Goal: Transaction & Acquisition: Purchase product/service

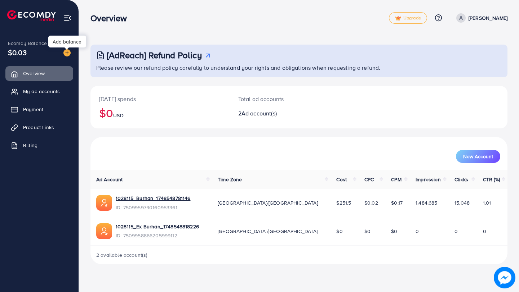
click at [65, 53] on img at bounding box center [66, 52] width 7 height 7
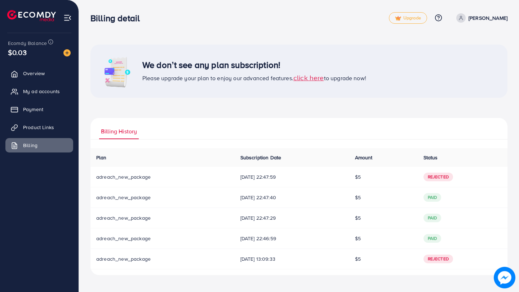
click at [300, 77] on span "click here" at bounding box center [308, 78] width 31 height 10
click at [307, 80] on span "click here" at bounding box center [308, 78] width 31 height 10
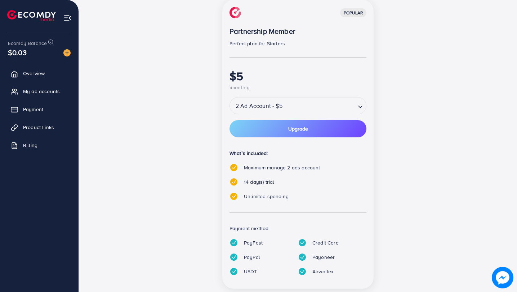
scroll to position [107, 0]
click at [315, 111] on input "Search for option" at bounding box center [319, 106] width 70 height 13
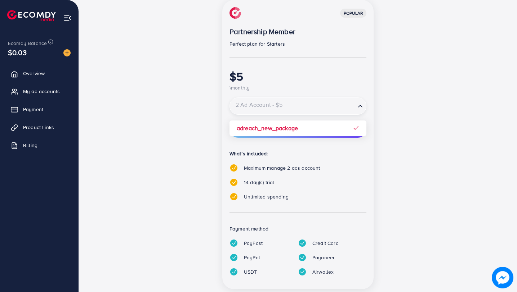
click at [169, 153] on div "popular Partnership Member Perfect plan for Starters $5 \monthly 2 Ad Account -…" at bounding box center [297, 149] width 311 height 298
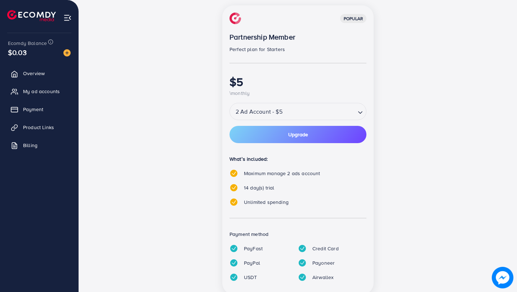
scroll to position [102, 0]
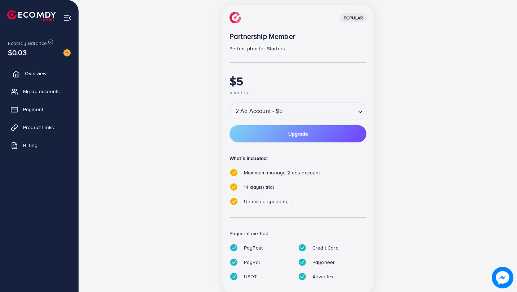
click at [46, 77] on link "Overview" at bounding box center [39, 73] width 68 height 14
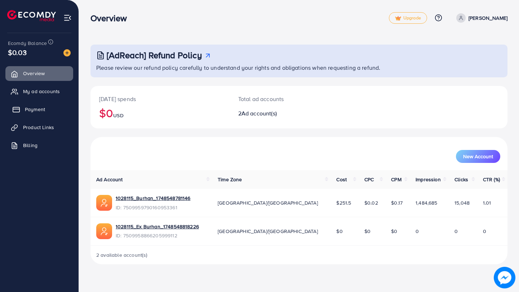
click at [34, 111] on span "Payment" at bounding box center [35, 109] width 20 height 7
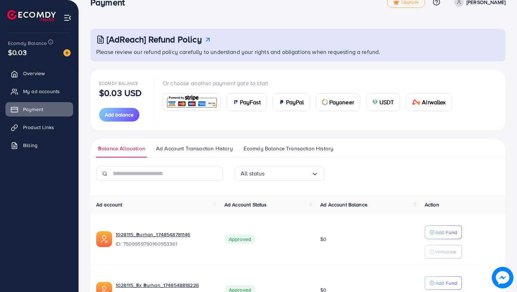
scroll to position [5, 0]
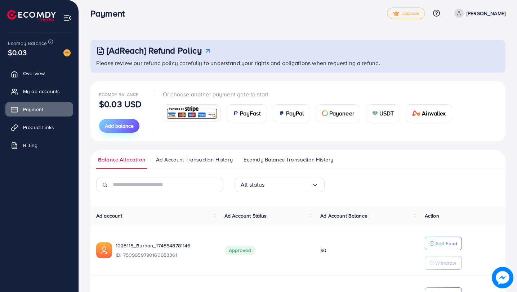
click at [109, 126] on span "Add balance" at bounding box center [119, 125] width 29 height 7
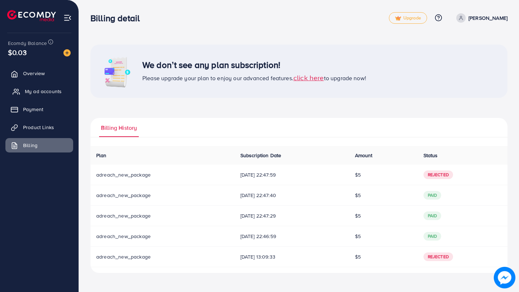
click at [42, 93] on span "My ad accounts" at bounding box center [43, 91] width 37 height 7
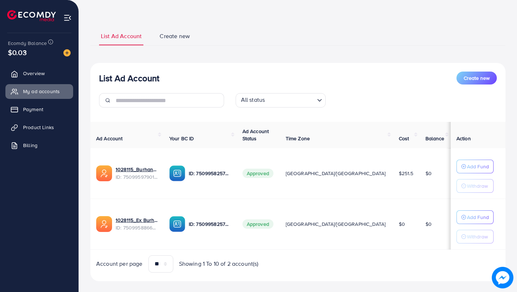
scroll to position [36, 0]
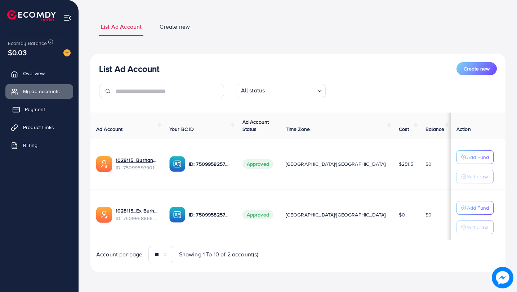
click at [36, 111] on span "Payment" at bounding box center [35, 109] width 20 height 7
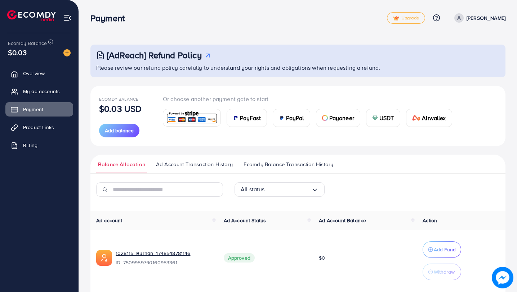
click at [187, 118] on img at bounding box center [191, 117] width 53 height 15
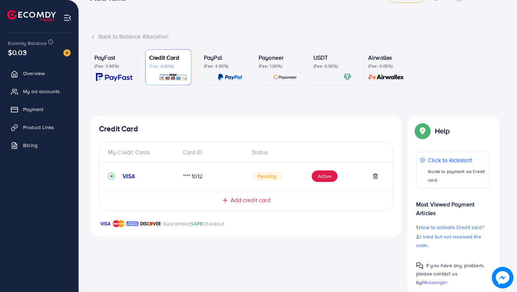
scroll to position [22, 0]
click at [327, 77] on div at bounding box center [332, 76] width 38 height 8
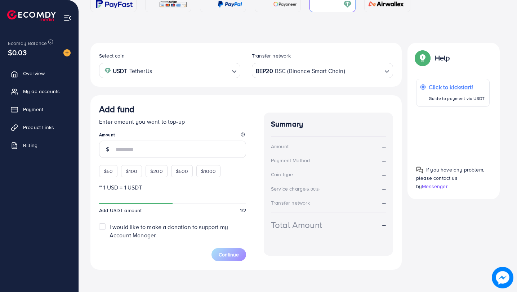
scroll to position [98, 0]
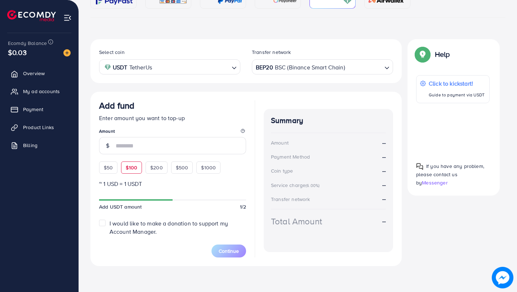
click at [134, 170] on span "$100" at bounding box center [132, 167] width 12 height 7
type input "***"
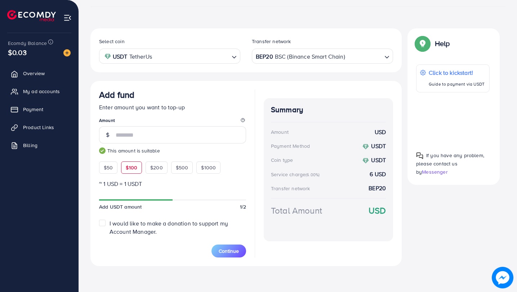
scroll to position [108, 0]
click at [227, 249] on span "Continue" at bounding box center [229, 251] width 20 height 7
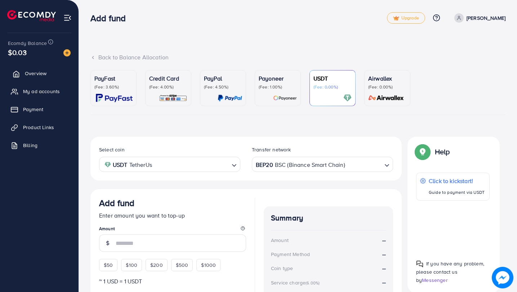
click at [33, 76] on span "Overview" at bounding box center [36, 73] width 22 height 7
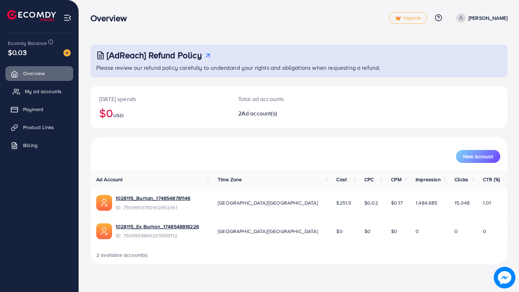
click at [35, 93] on span "My ad accounts" at bounding box center [43, 91] width 37 height 7
